Goal: Navigation & Orientation: Find specific page/section

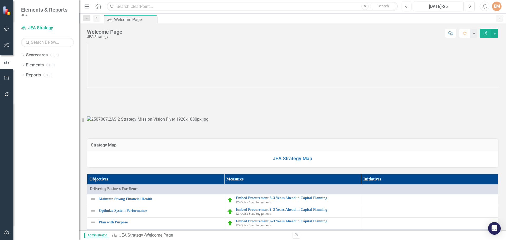
scroll to position [26, 0]
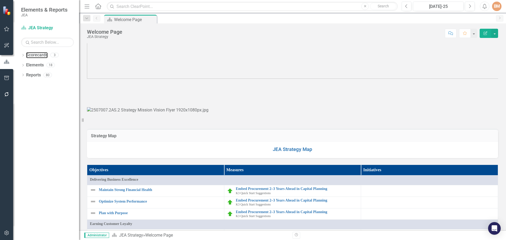
click at [39, 55] on link "Scorecards" at bounding box center [37, 55] width 22 height 6
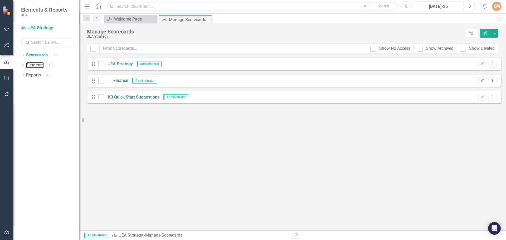
click at [33, 66] on link "Elements" at bounding box center [35, 65] width 18 height 6
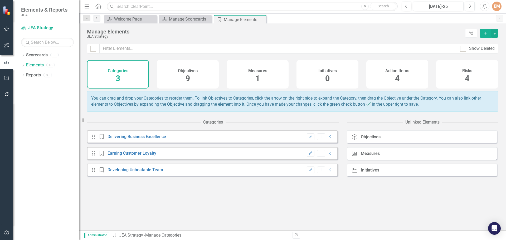
click at [197, 76] on div "Objectives 9" at bounding box center [188, 74] width 62 height 28
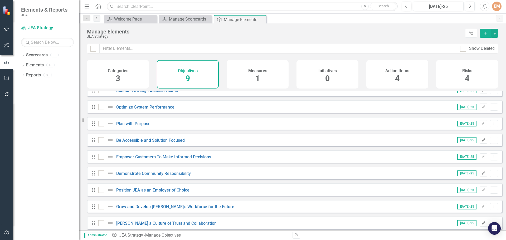
scroll to position [14, 0]
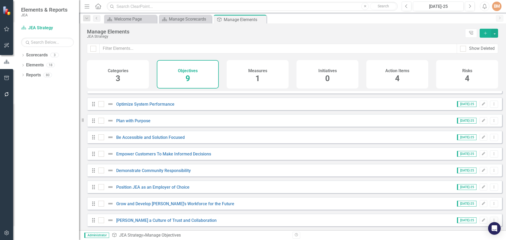
click at [115, 75] on div "Categories 3" at bounding box center [118, 74] width 62 height 28
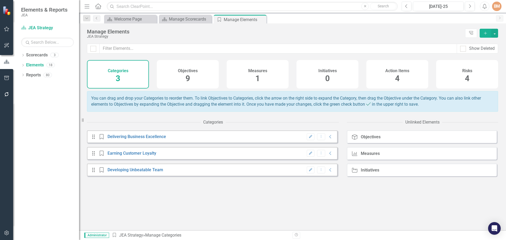
click at [193, 79] on div "Objectives 9" at bounding box center [188, 74] width 62 height 28
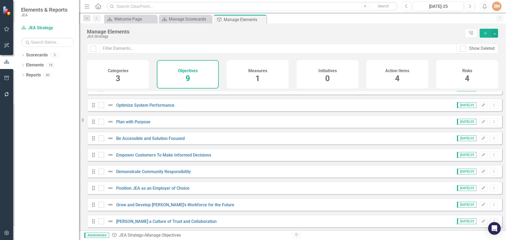
scroll to position [14, 0]
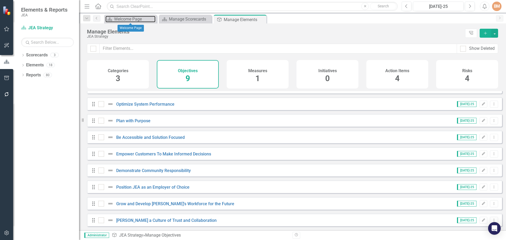
click at [130, 19] on div "Welcome Page" at bounding box center [134, 19] width 41 height 7
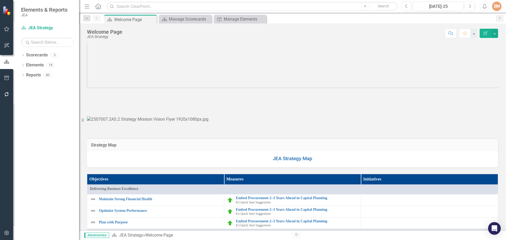
scroll to position [26, 0]
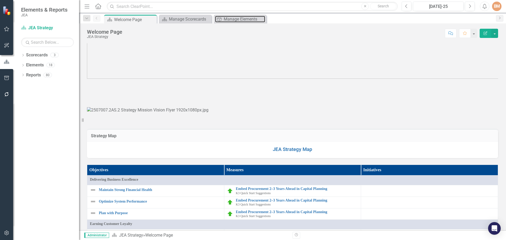
click at [245, 21] on div "Manage Elements" at bounding box center [244, 19] width 41 height 7
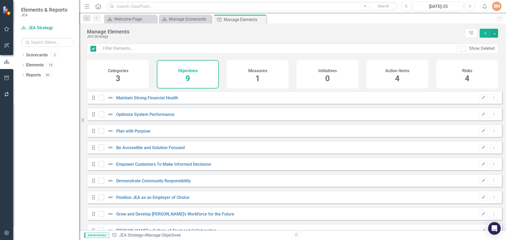
checkbox input "false"
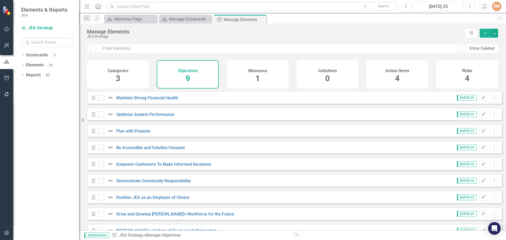
click at [119, 73] on h4 "Categories" at bounding box center [118, 71] width 21 height 5
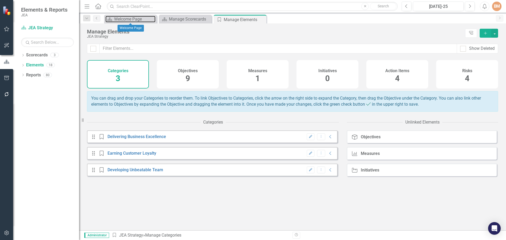
click at [127, 20] on div "Welcome Page" at bounding box center [134, 19] width 41 height 7
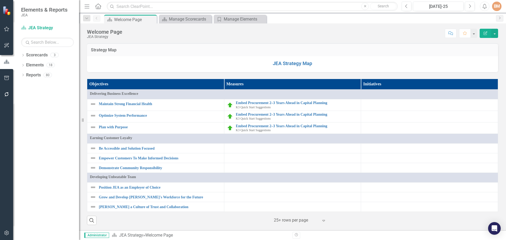
scroll to position [317, 0]
